Goal: Task Accomplishment & Management: Use online tool/utility

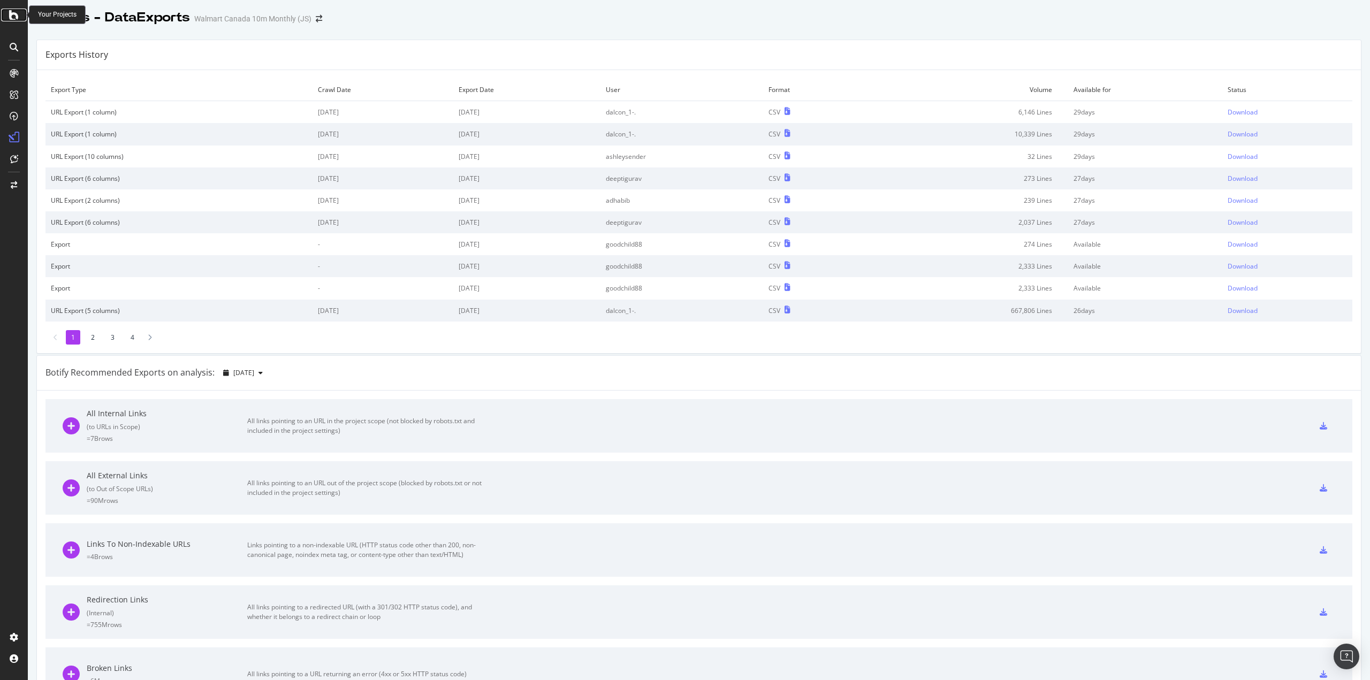
click at [17, 16] on icon at bounding box center [14, 15] width 10 height 13
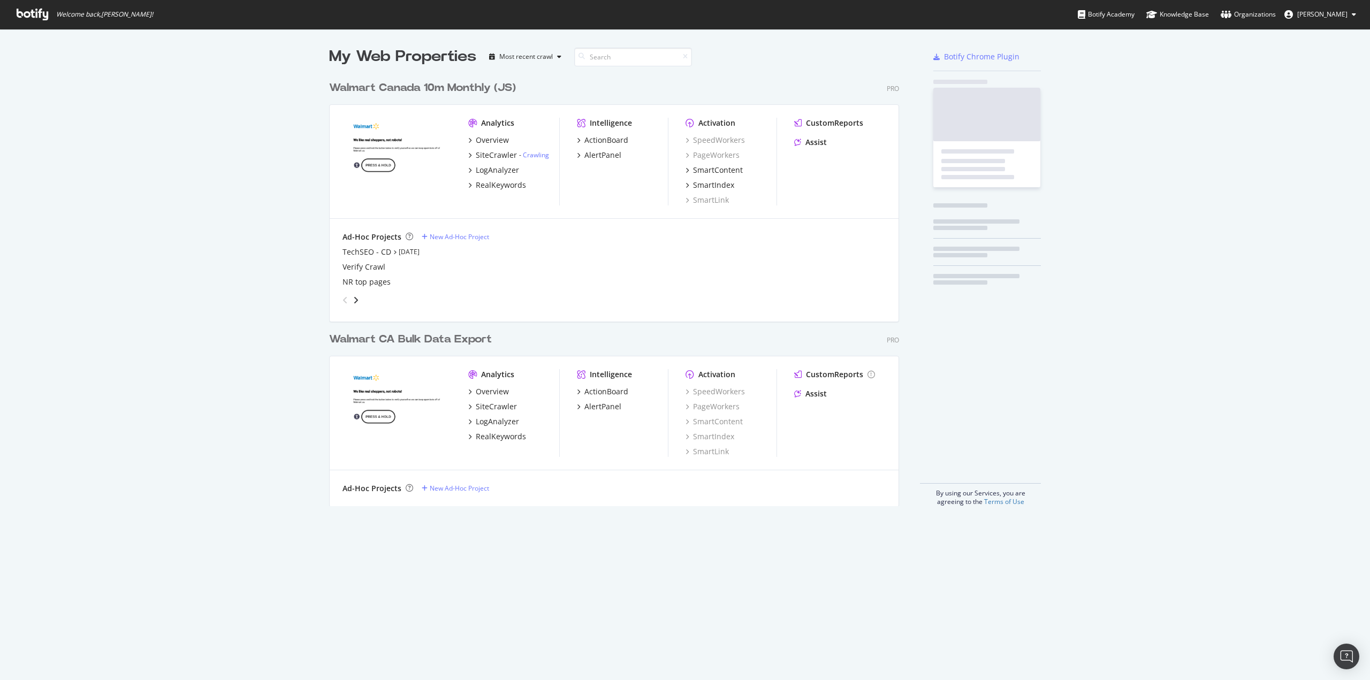
scroll to position [672, 1354]
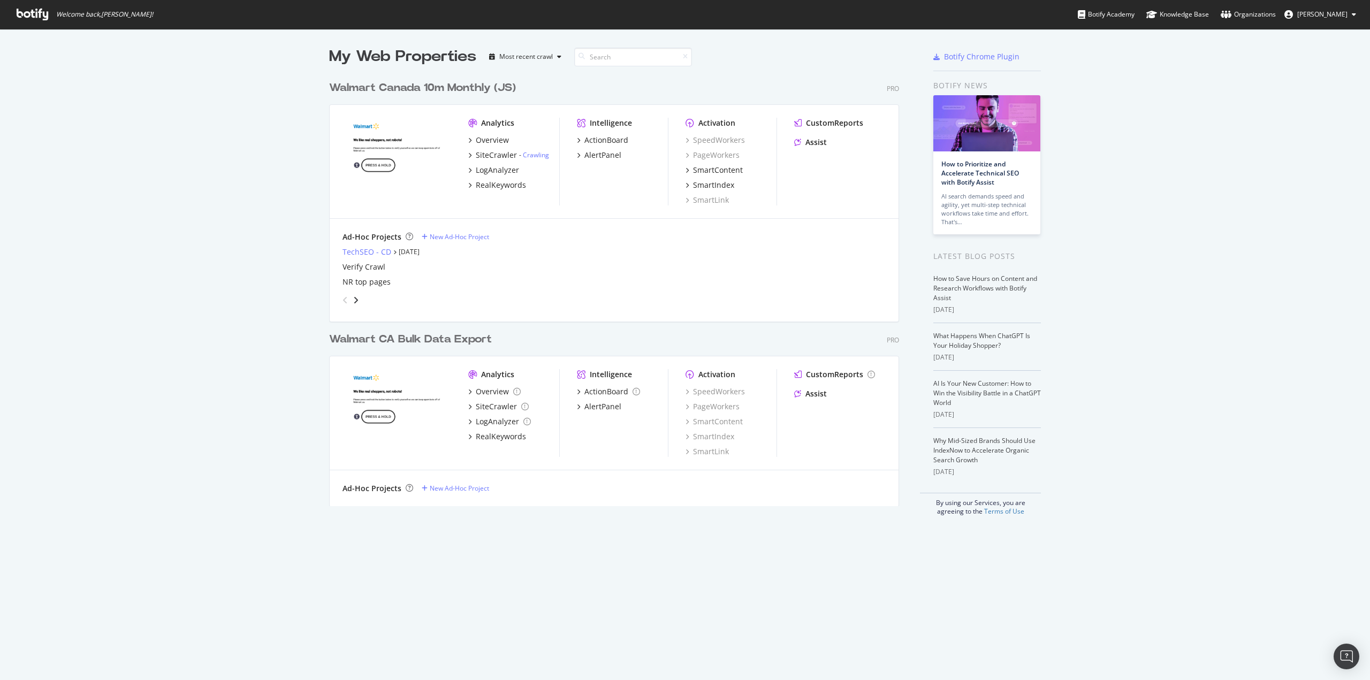
click at [359, 248] on div "TechSEO - CD" at bounding box center [367, 252] width 49 height 11
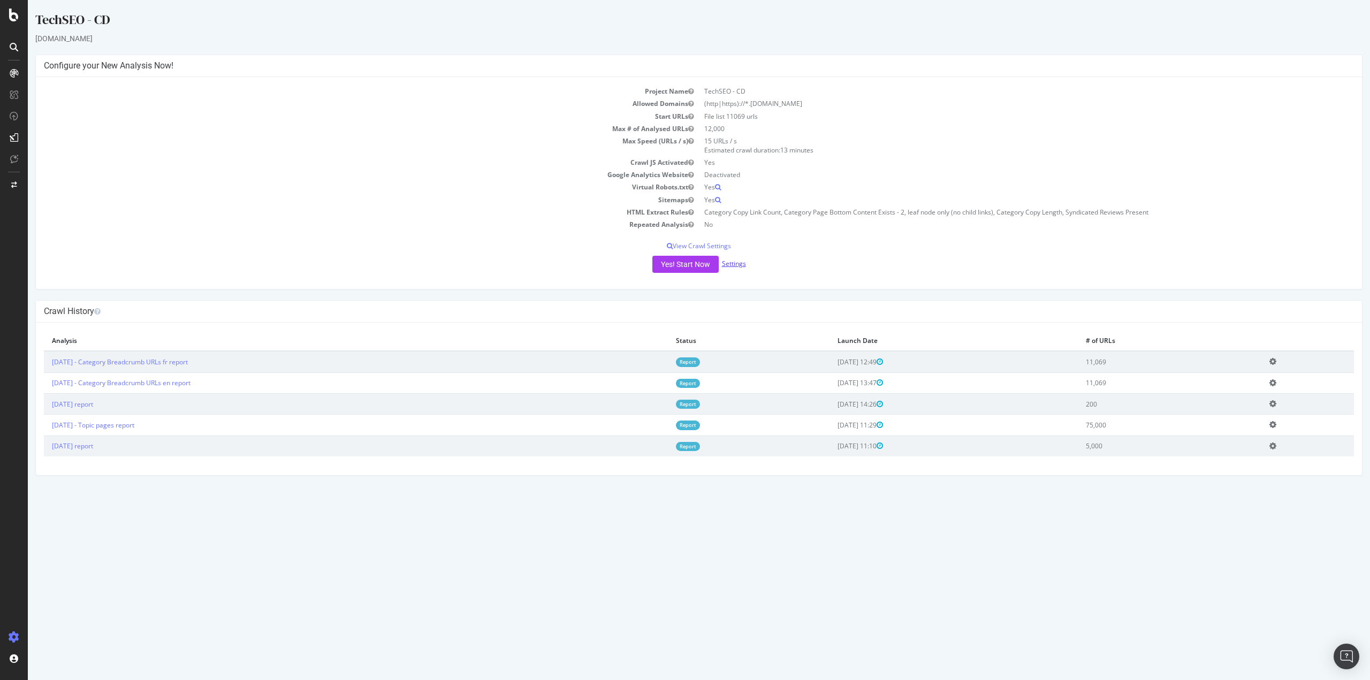
click at [732, 261] on link "Settings" at bounding box center [734, 263] width 24 height 9
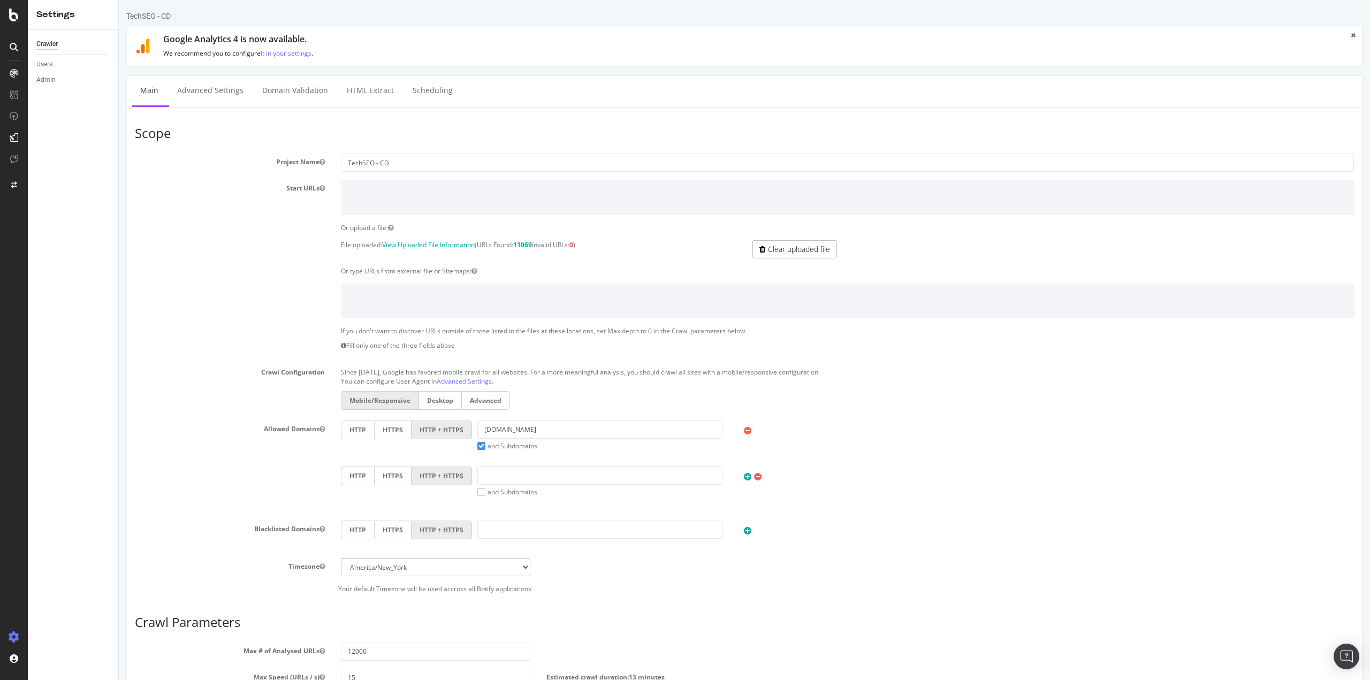
click at [787, 249] on link "Clear uploaded file" at bounding box center [795, 249] width 85 height 18
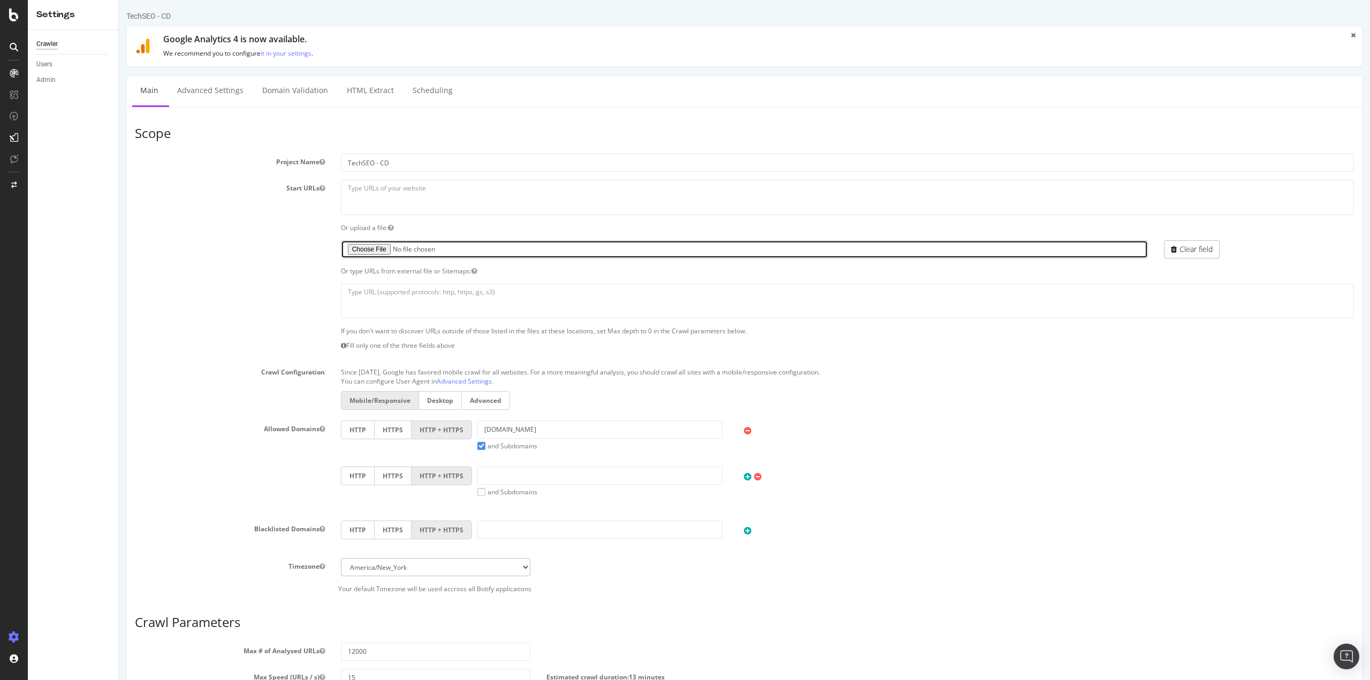
click at [366, 247] on input "file" at bounding box center [745, 249] width 808 height 18
type input "C:\fakepath\neha ask.txt"
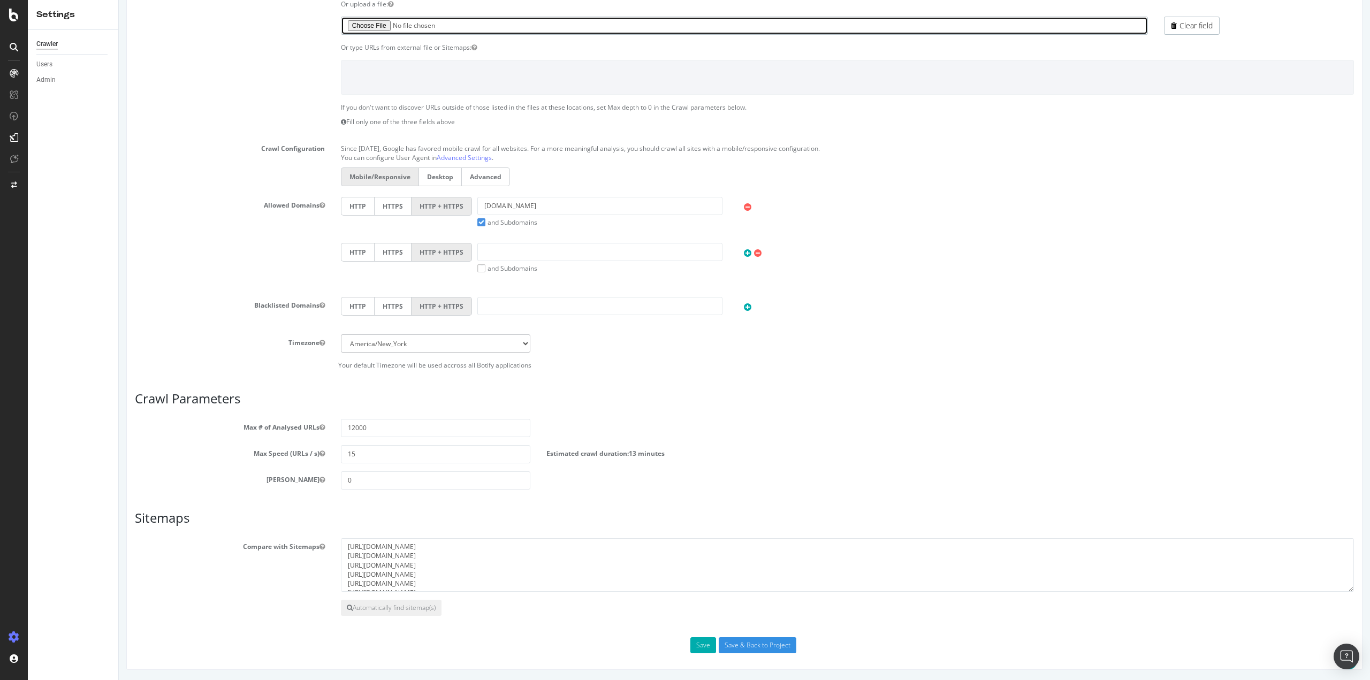
scroll to position [224, 0]
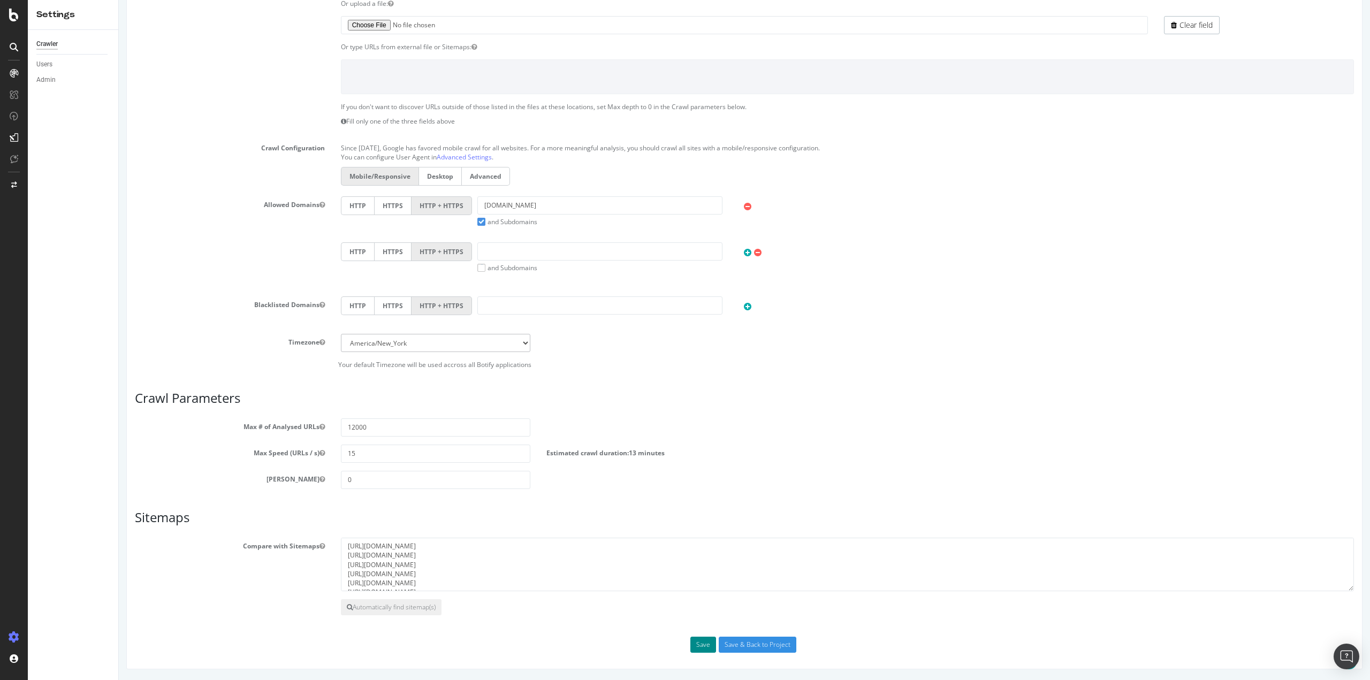
click at [702, 649] on button "Save" at bounding box center [704, 645] width 26 height 16
click at [695, 646] on button "Save" at bounding box center [704, 645] width 26 height 16
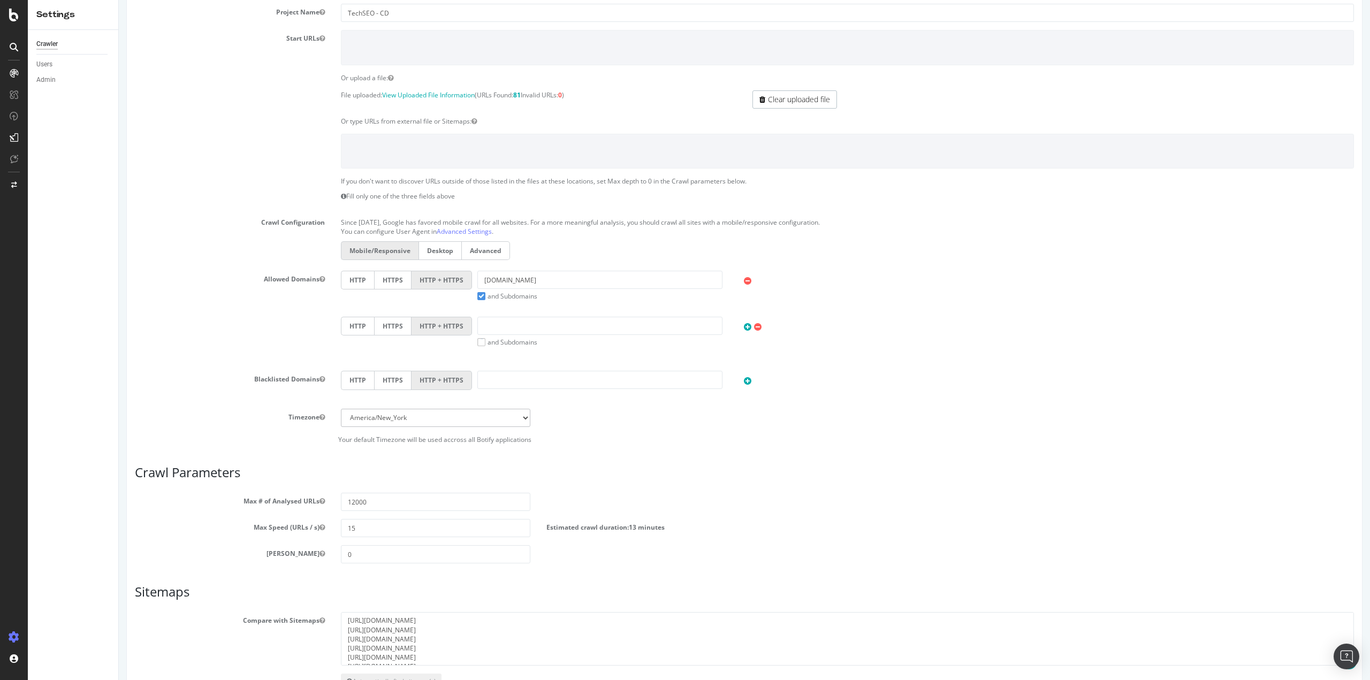
scroll to position [308, 0]
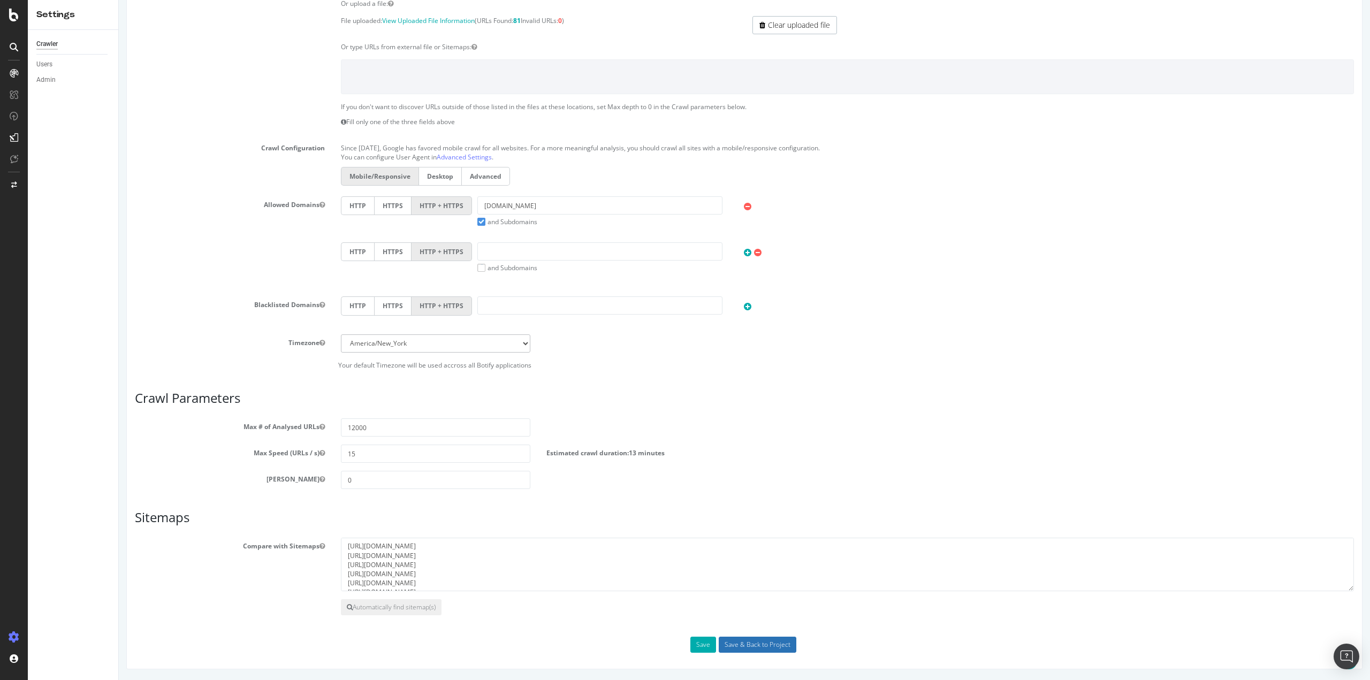
click at [765, 645] on input "Save & Back to Project" at bounding box center [758, 645] width 78 height 16
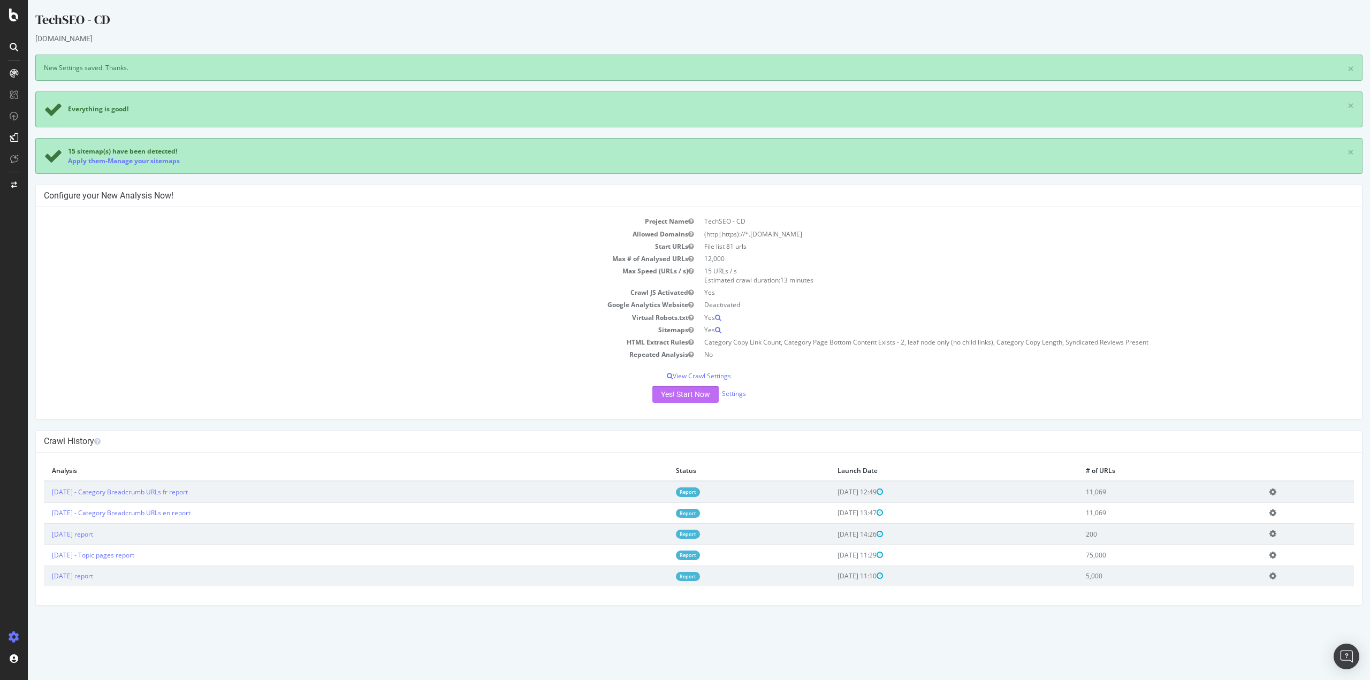
click at [669, 399] on button "Yes! Start Now" at bounding box center [686, 394] width 66 height 17
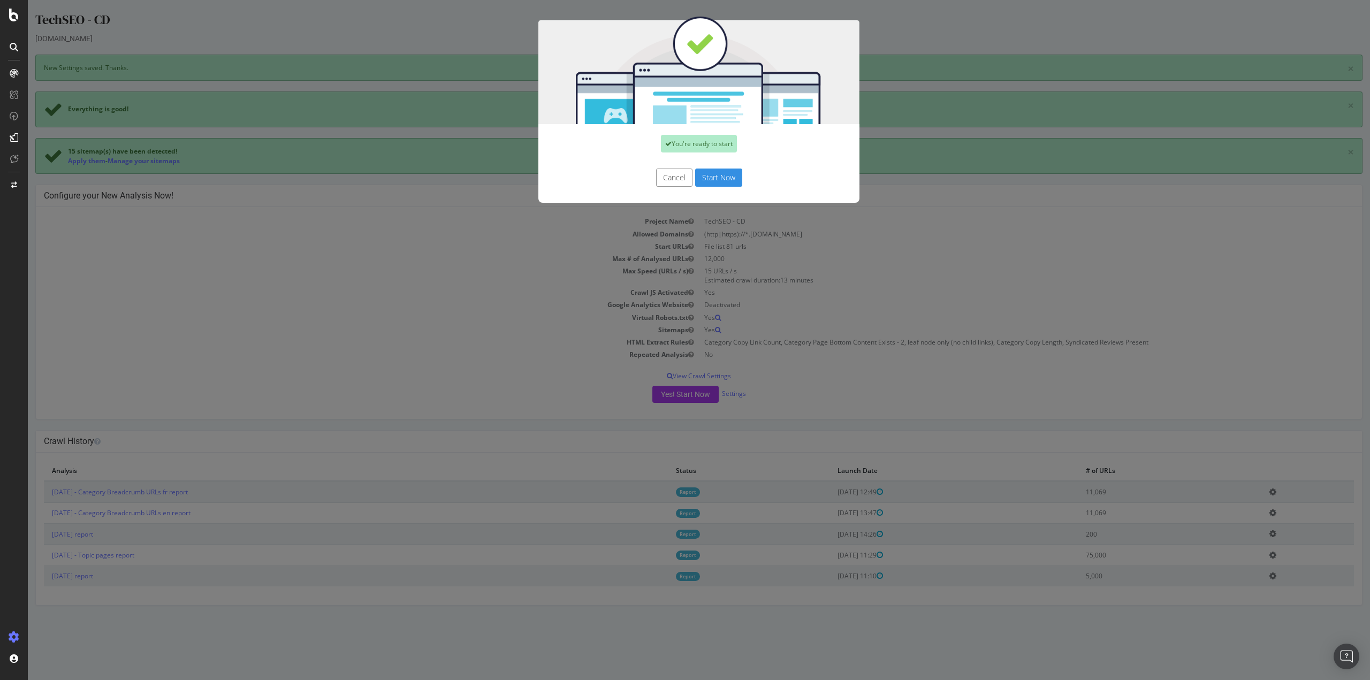
click at [713, 173] on button "Start Now" at bounding box center [718, 178] width 47 height 18
